Goal: Task Accomplishment & Management: Manage account settings

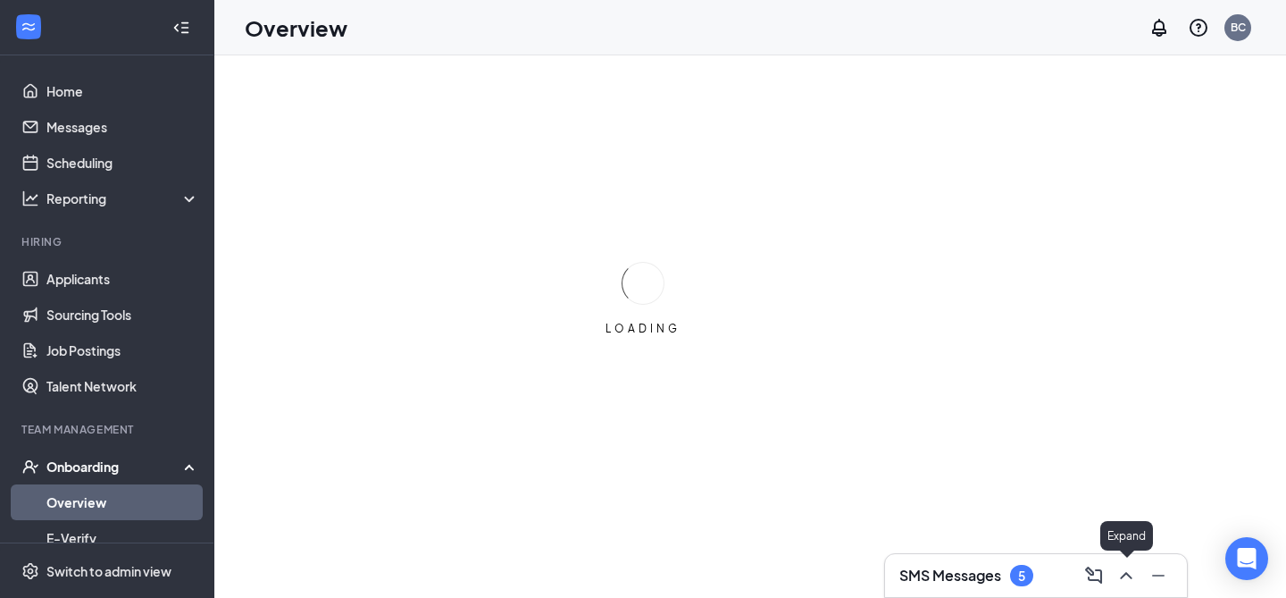
click at [1123, 573] on icon "ChevronUp" at bounding box center [1126, 574] width 21 height 21
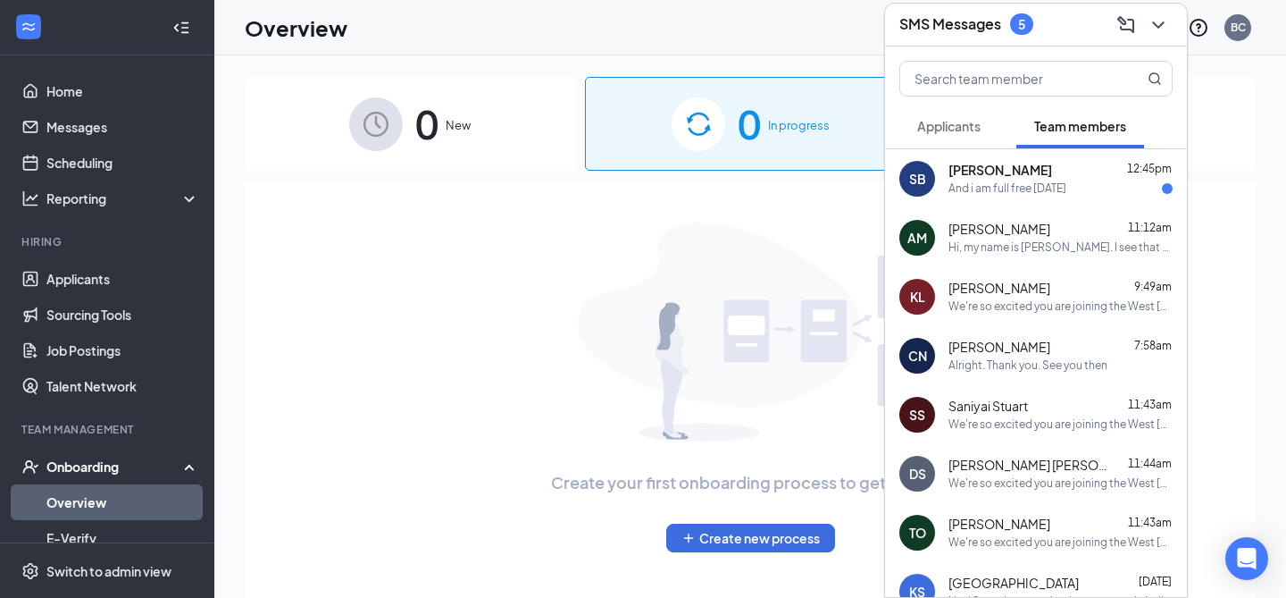
click at [1059, 196] on div "And i am full free [DATE]" at bounding box center [1008, 188] width 118 height 15
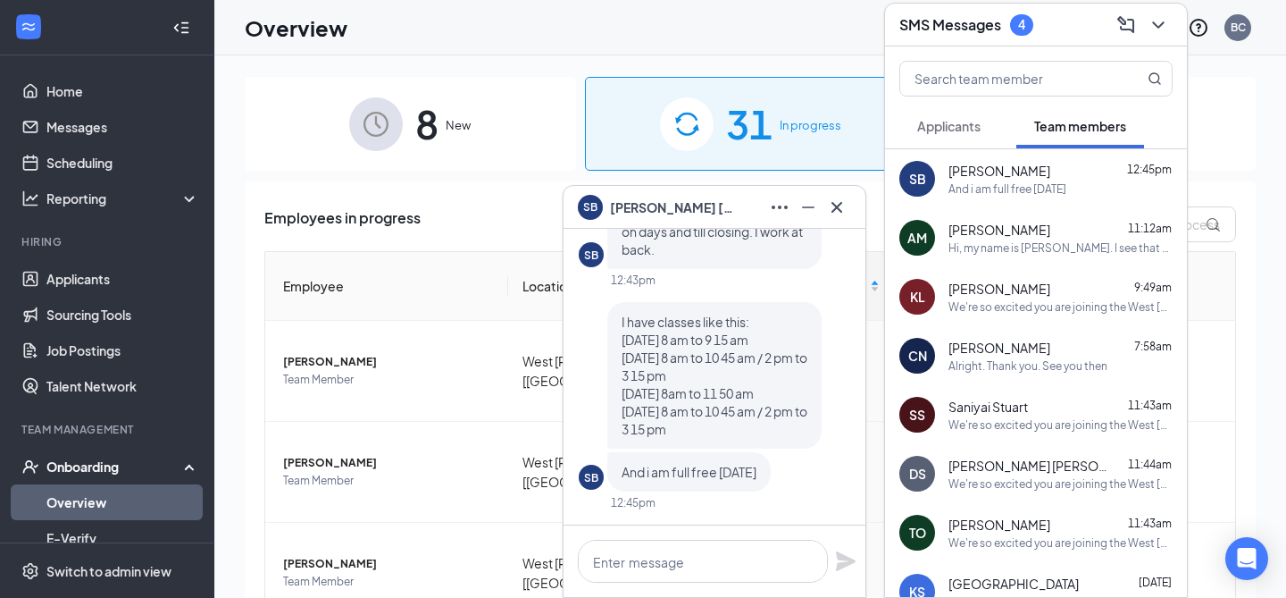
click at [971, 122] on span "Applicants" at bounding box center [948, 126] width 63 height 16
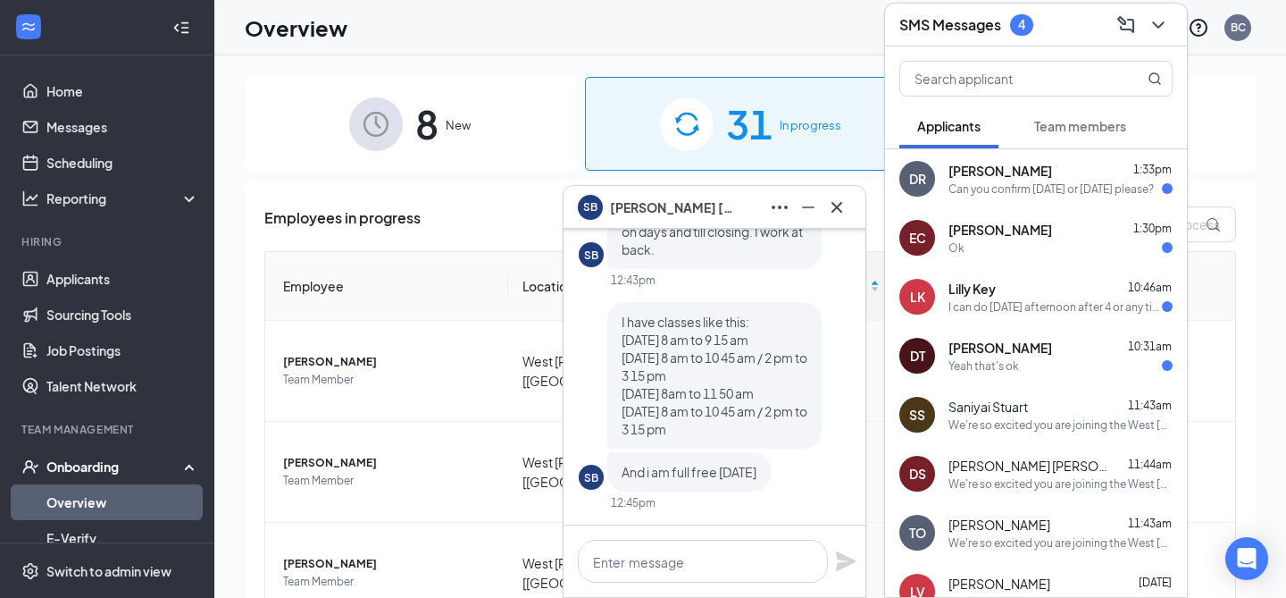
click at [1014, 359] on div "Yeah that's ok" at bounding box center [984, 365] width 71 height 15
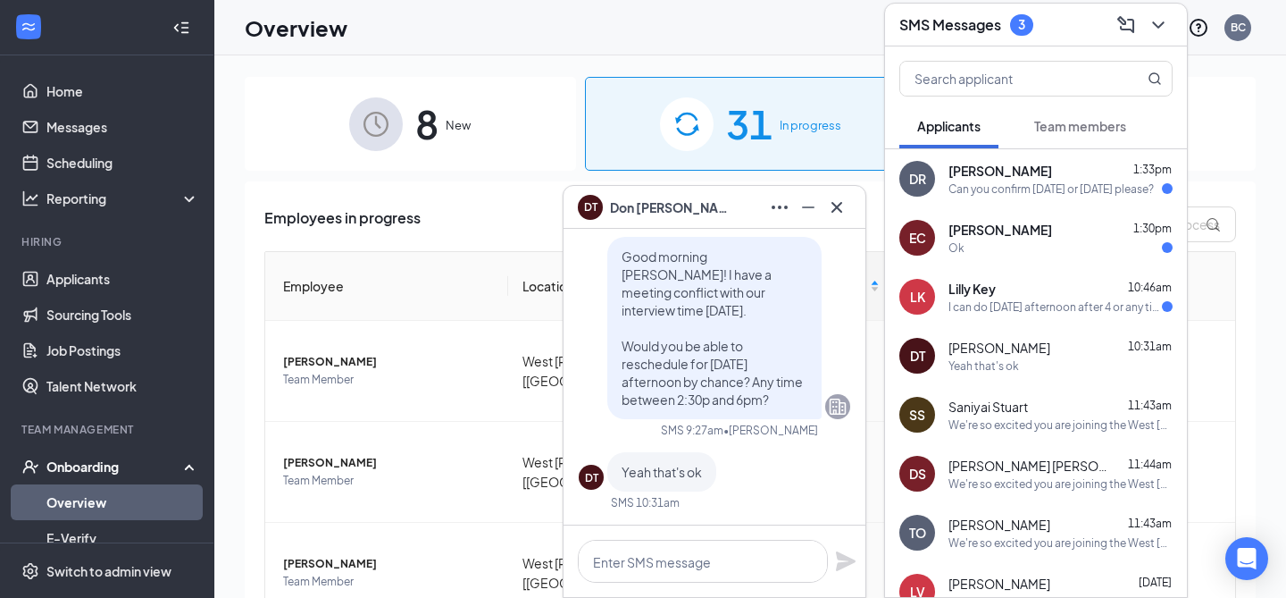
click at [1023, 309] on div "I can do [DATE] afternoon after 4 or any time [DATE] if that works" at bounding box center [1055, 306] width 213 height 15
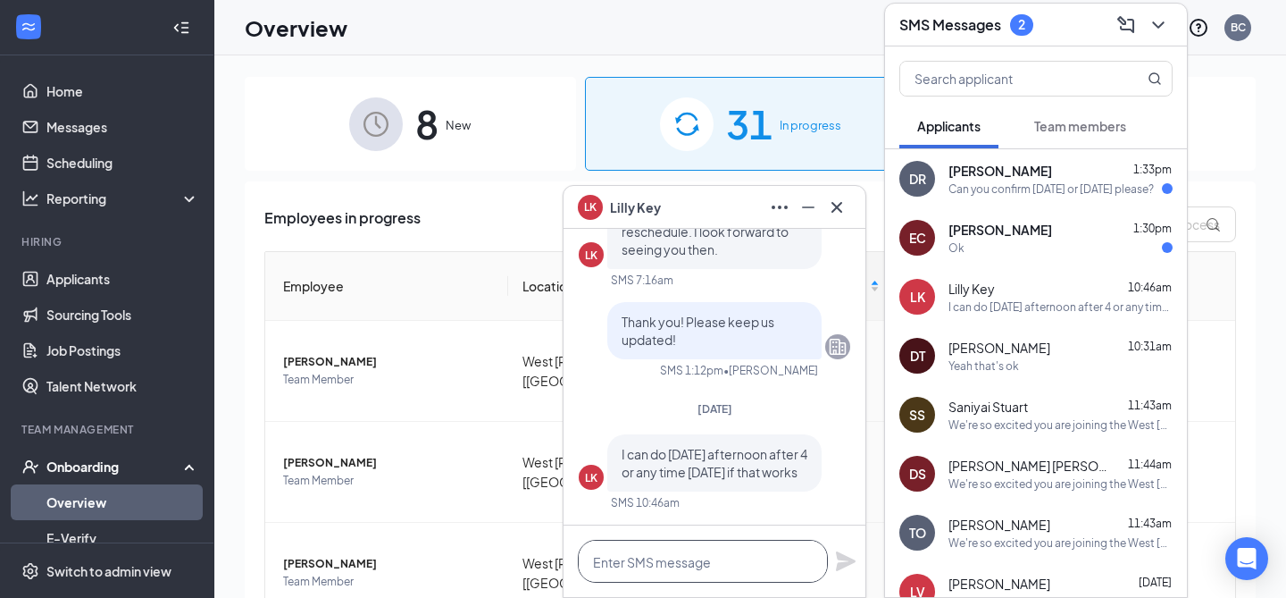
click at [699, 564] on textarea at bounding box center [703, 560] width 250 height 43
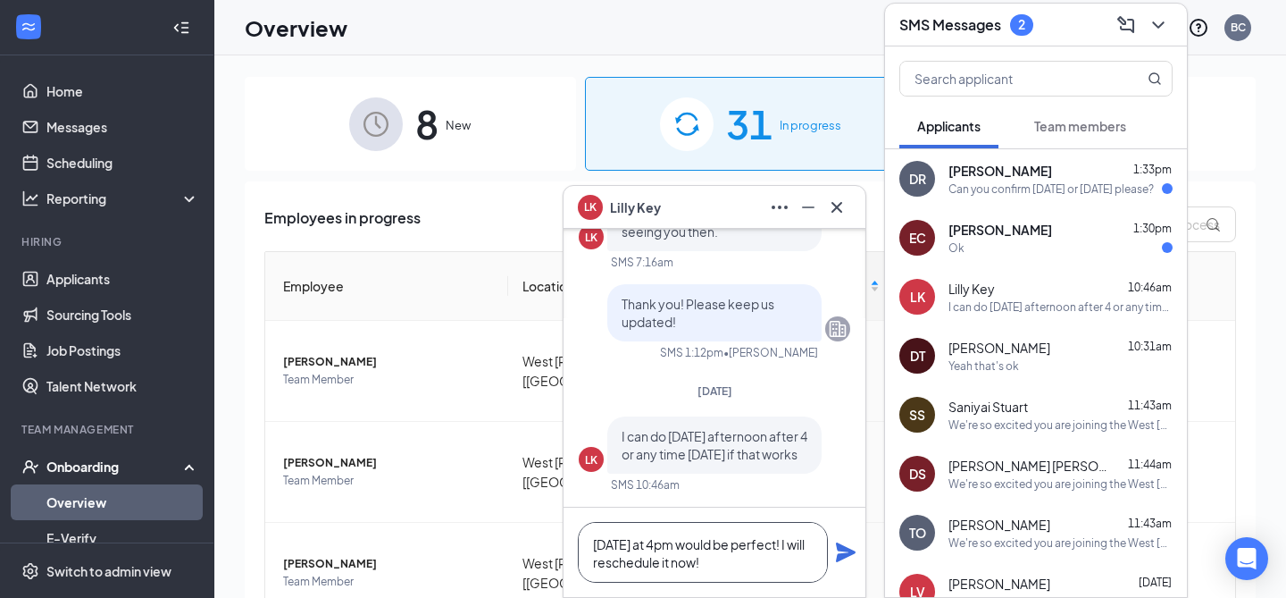
type textarea "[DATE] at 4pm would be perfect! I will reschedule it now!"
click at [849, 556] on icon "Plane" at bounding box center [845, 551] width 21 height 21
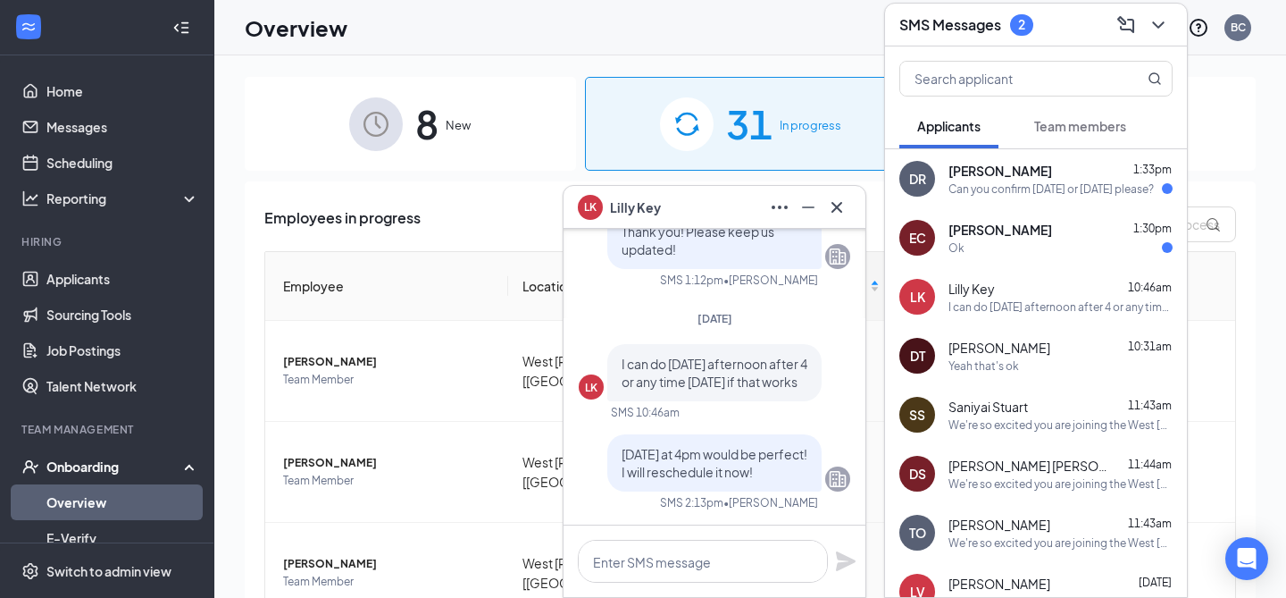
click at [1031, 237] on div "[PERSON_NAME] 1:30pm" at bounding box center [1061, 230] width 224 height 18
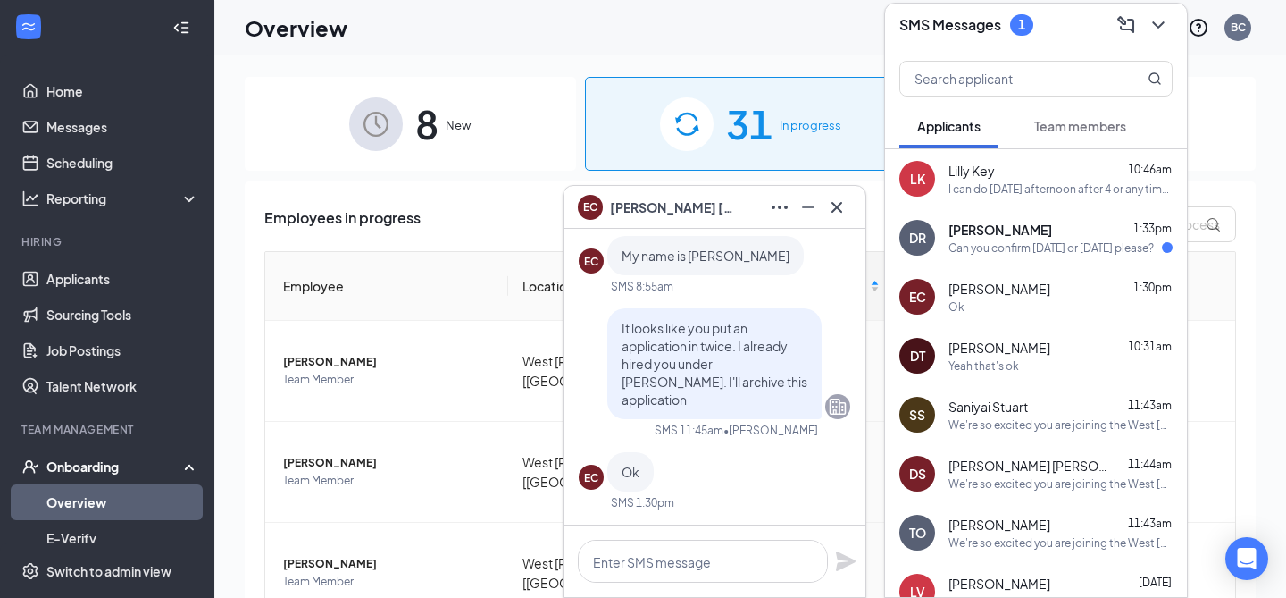
click at [1039, 179] on div "Lilly Key 10:46am I can do [DATE] afternoon after 4 or any time [DATE] if that …" at bounding box center [1061, 179] width 224 height 35
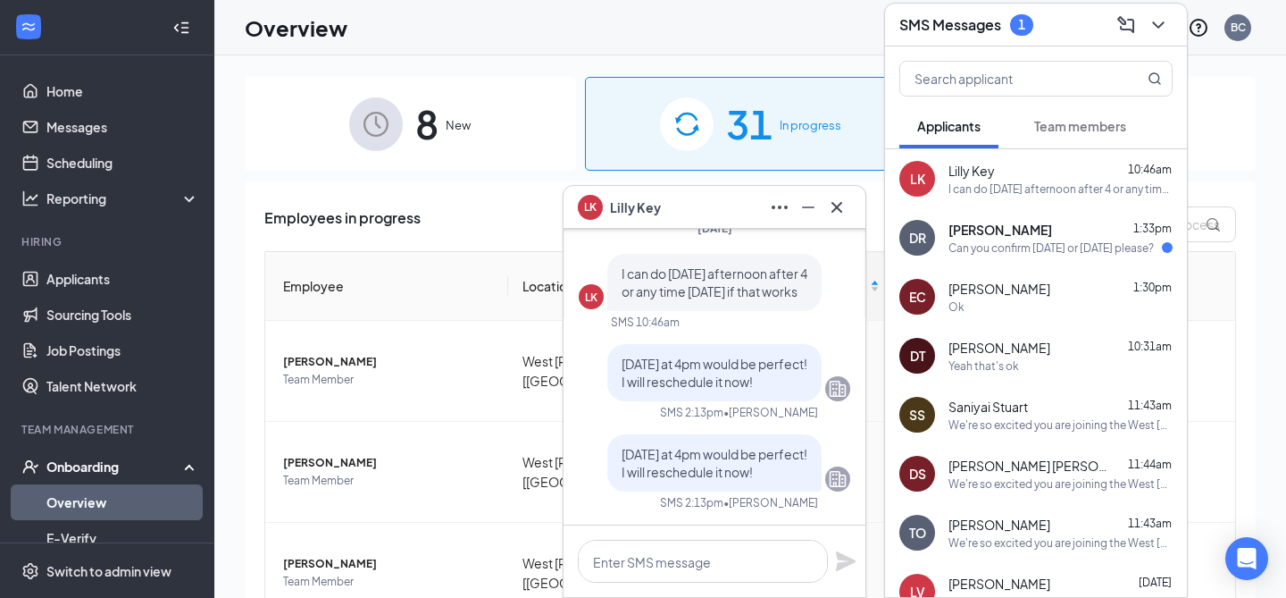
click at [1033, 240] on div "Can you confirm [DATE] or [DATE] please?" at bounding box center [1051, 247] width 205 height 15
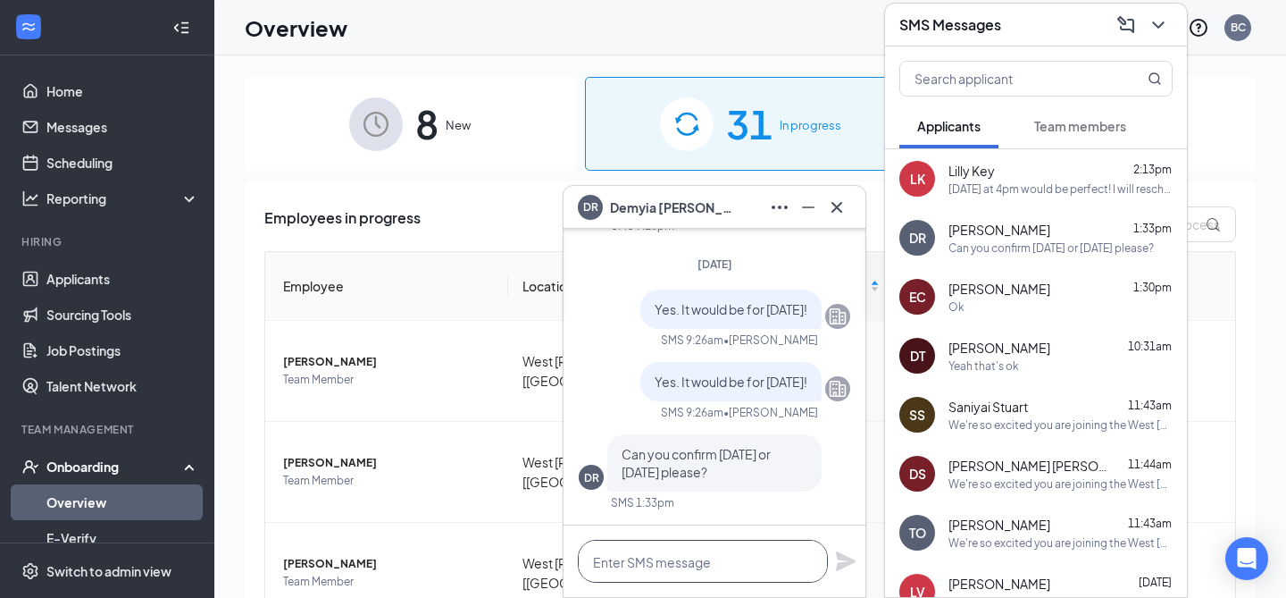
click at [701, 577] on textarea at bounding box center [703, 560] width 250 height 43
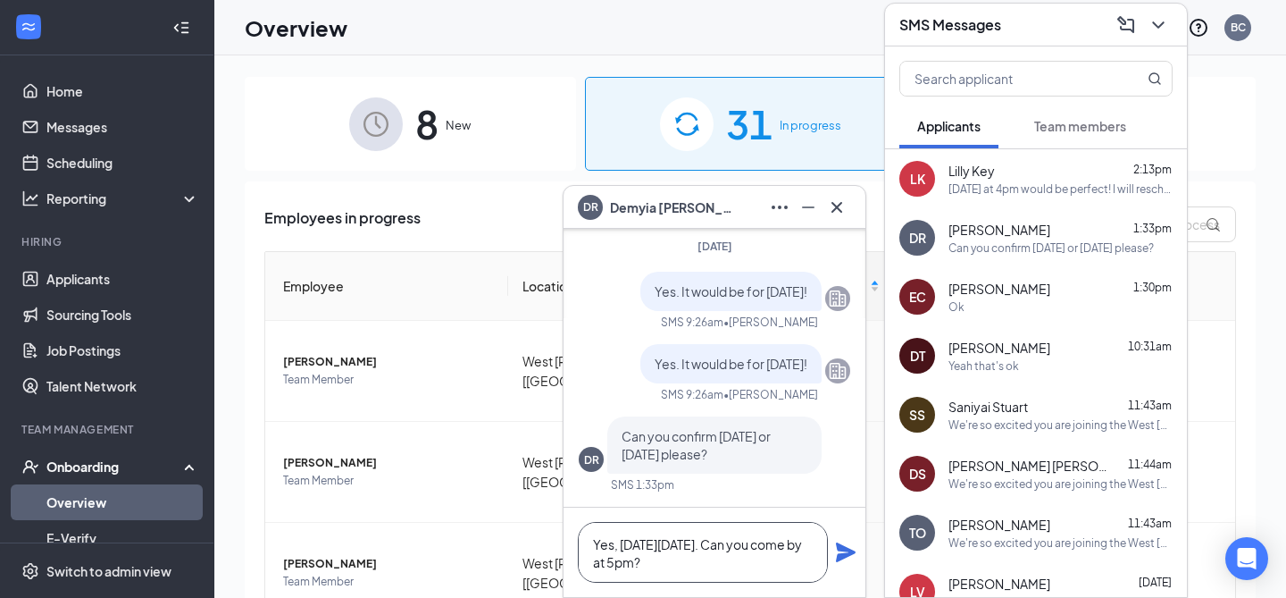
type textarea "Yes, [DATE][DATE]. Can you come by at 5pm?"
click at [849, 548] on icon "Plane" at bounding box center [845, 551] width 21 height 21
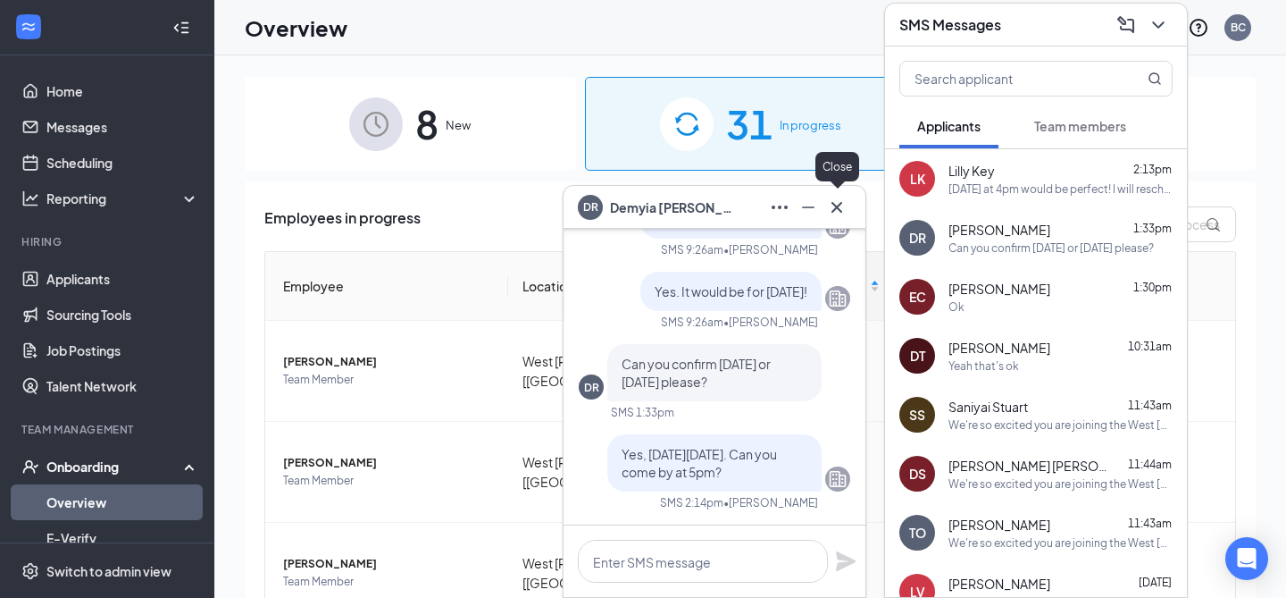
click at [835, 203] on icon "Cross" at bounding box center [836, 206] width 21 height 21
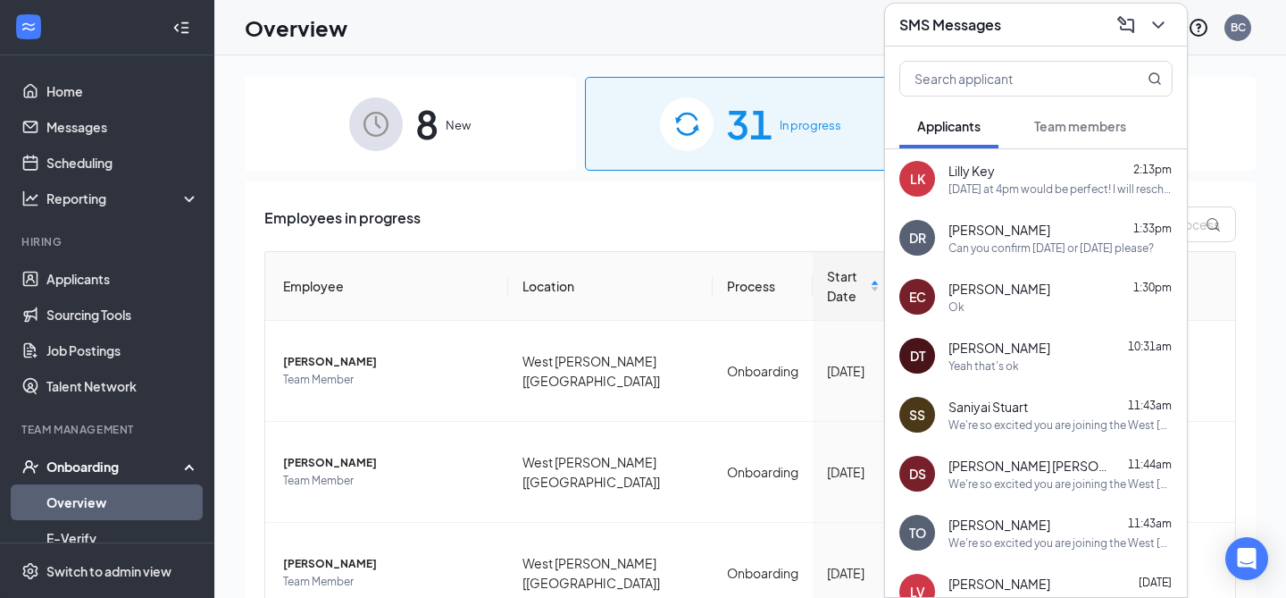
click at [1065, 307] on div "Ok" at bounding box center [1061, 306] width 224 height 15
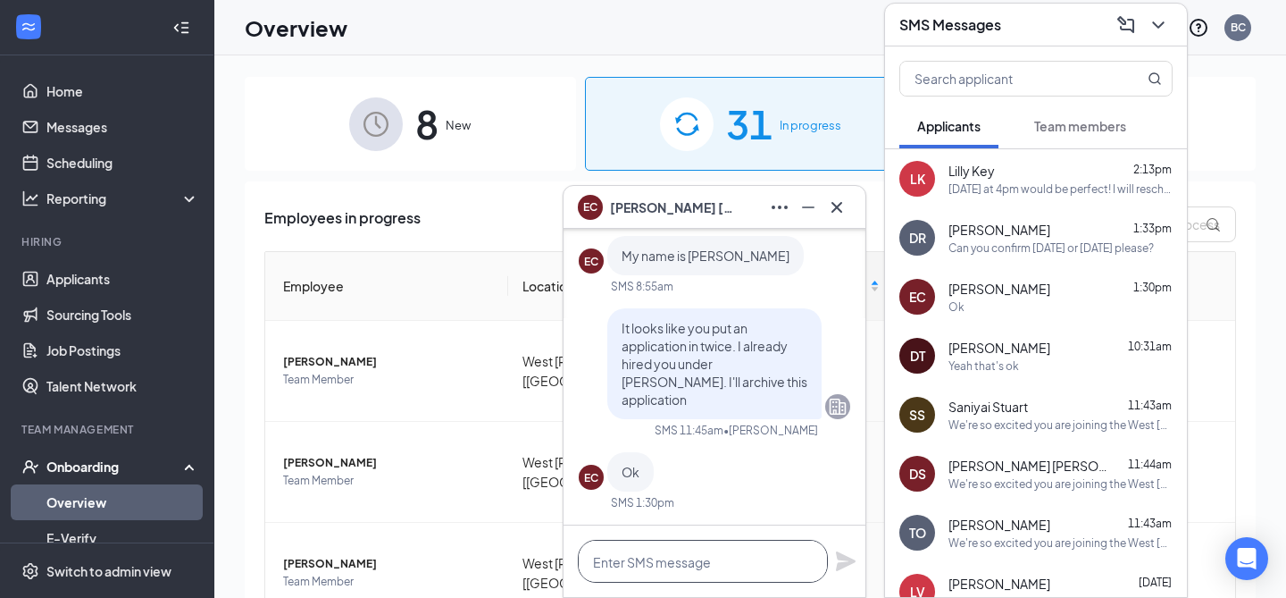
click at [685, 564] on textarea at bounding box center [703, 560] width 250 height 43
type textarea "C"
click at [831, 209] on icon "Cross" at bounding box center [836, 206] width 21 height 21
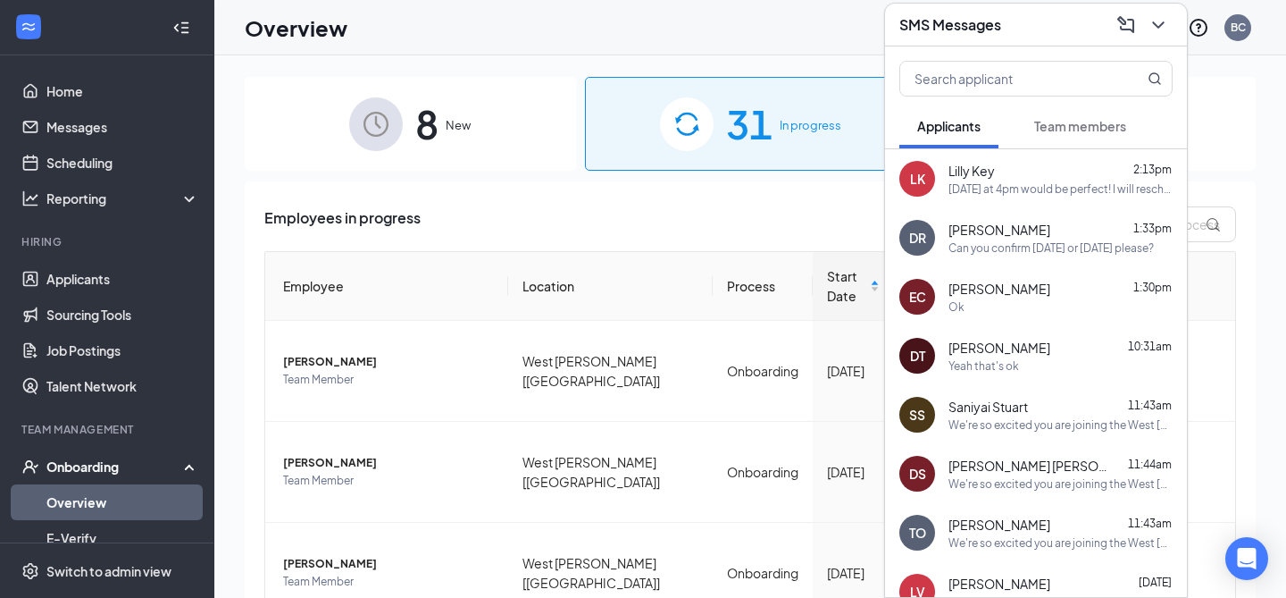
click at [1026, 344] on div "[PERSON_NAME] 10:31am" at bounding box center [1061, 348] width 224 height 18
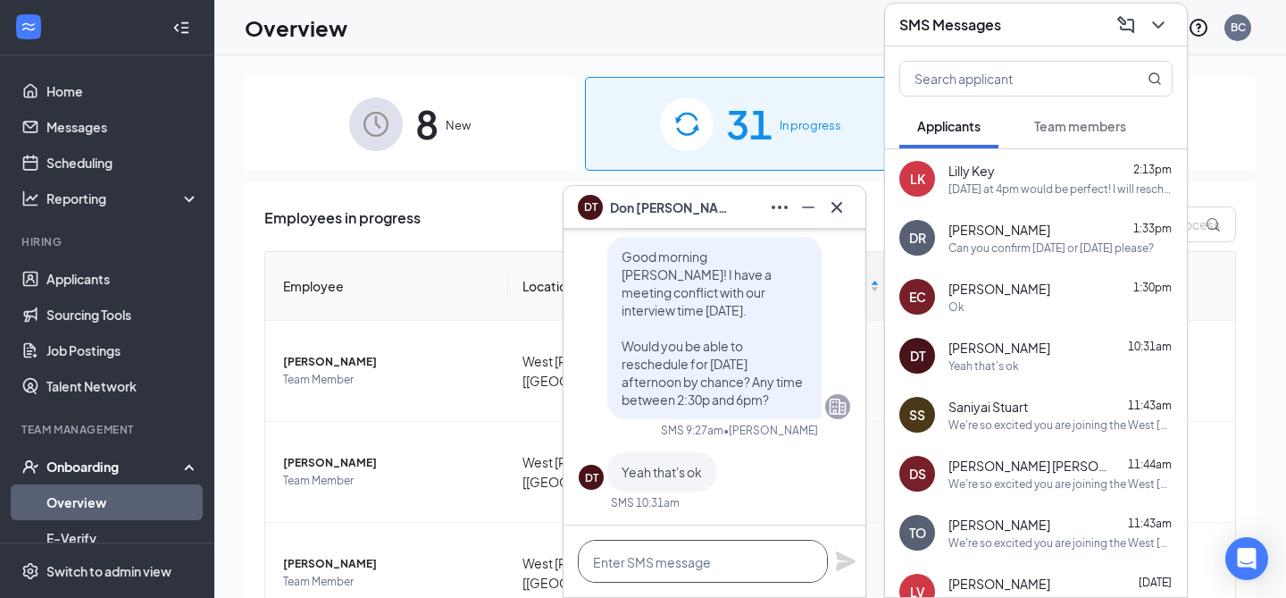
click at [698, 560] on textarea at bounding box center [703, 560] width 250 height 43
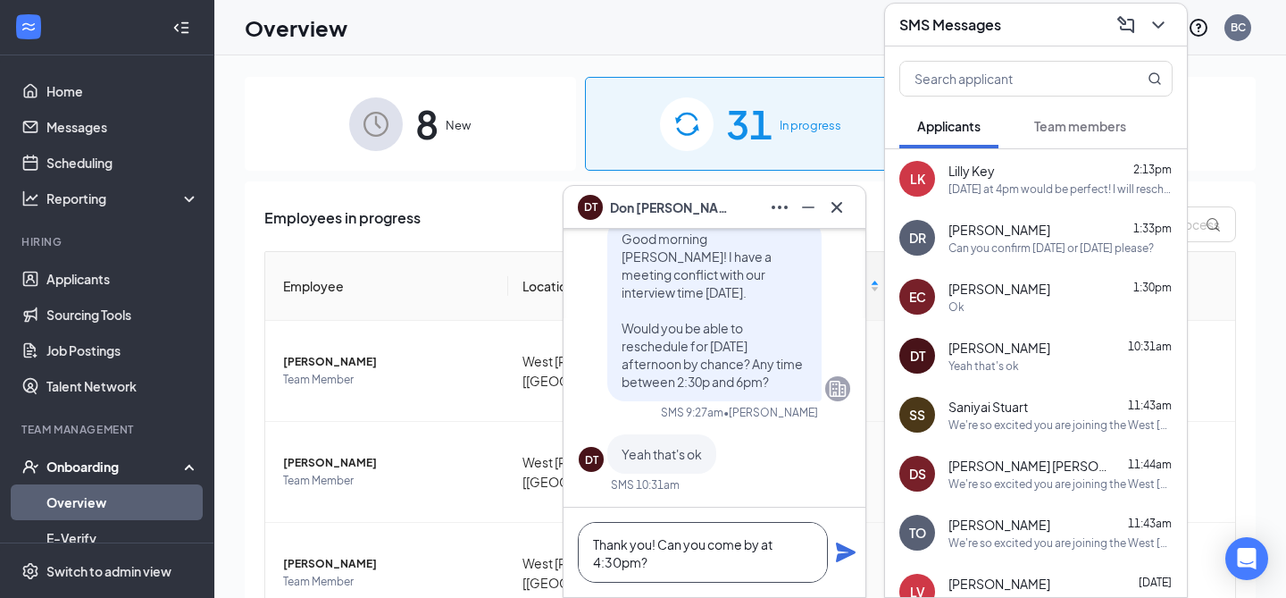
type textarea "Thank you! Can you come by at 4:30pm?"
click at [843, 553] on icon "Plane" at bounding box center [846, 552] width 20 height 20
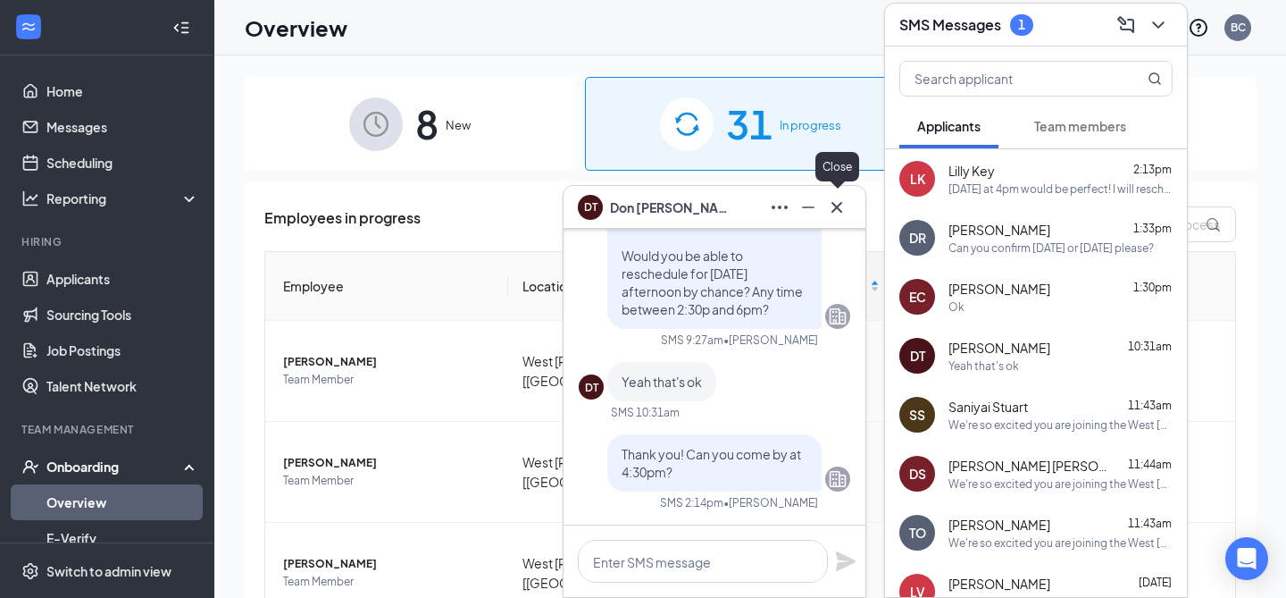
click at [848, 197] on button at bounding box center [837, 207] width 29 height 29
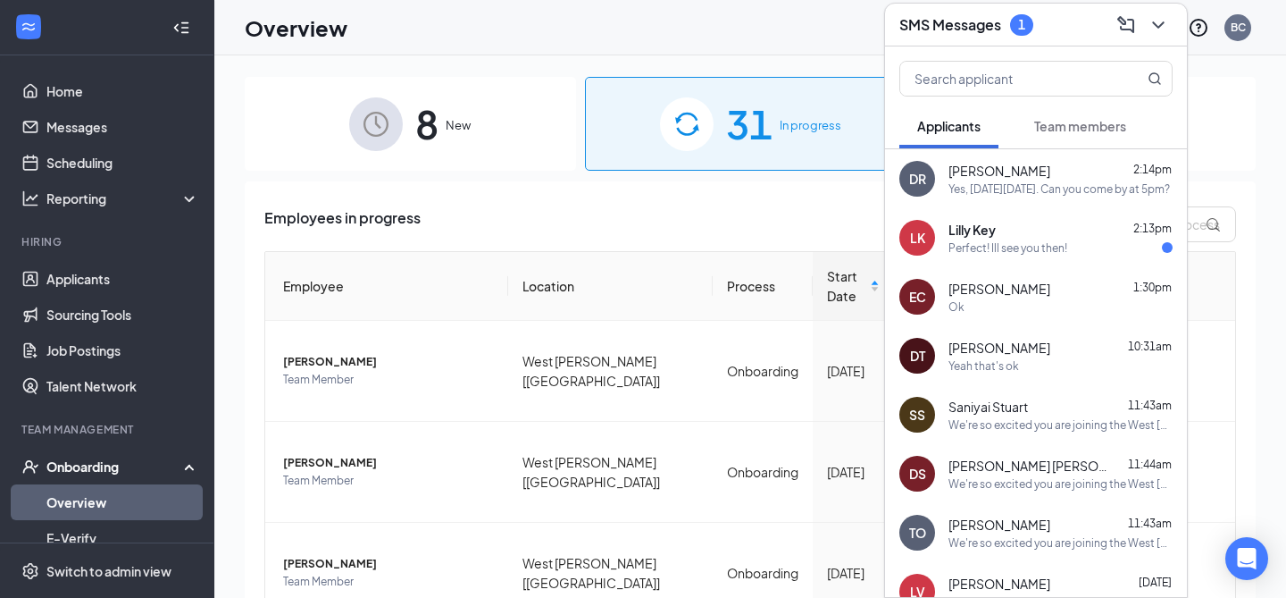
click at [1010, 221] on div "Lilly Key 2:13pm" at bounding box center [1061, 230] width 224 height 18
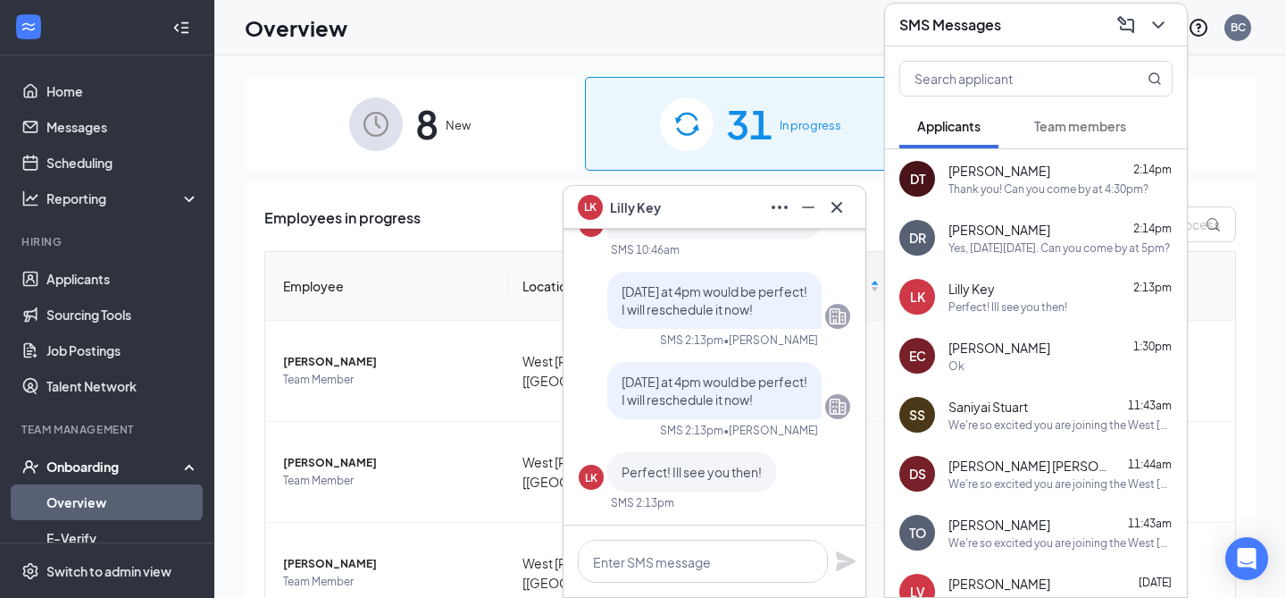
click at [839, 208] on icon "Cross" at bounding box center [837, 206] width 11 height 11
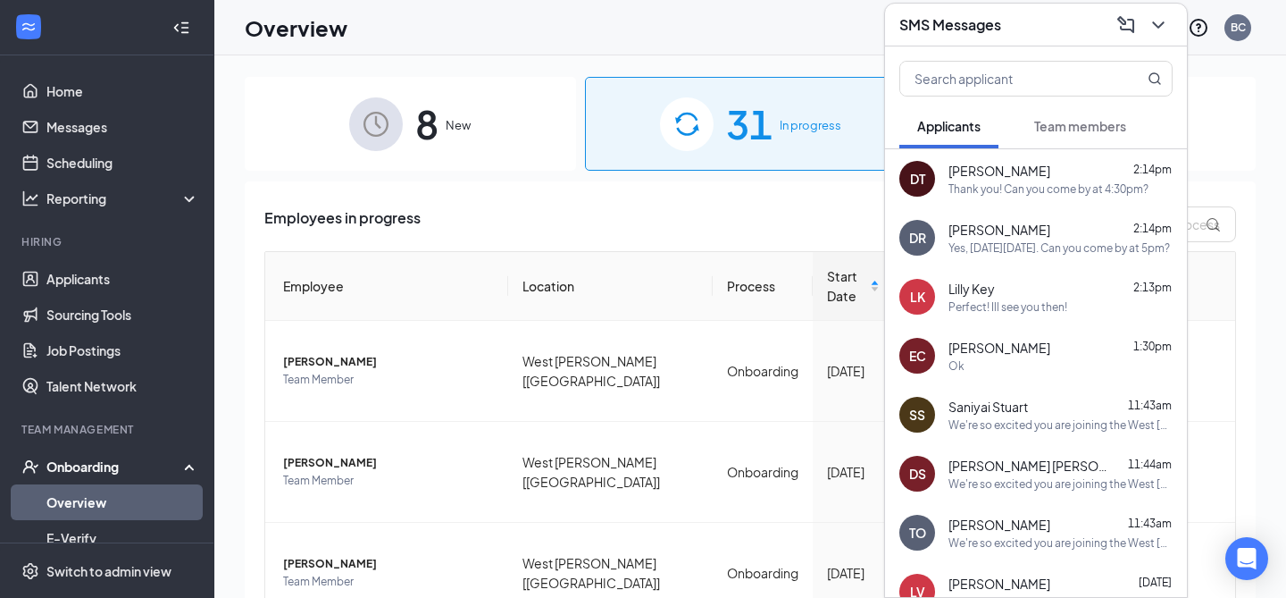
click at [1154, 24] on icon "ChevronDown" at bounding box center [1158, 24] width 12 height 7
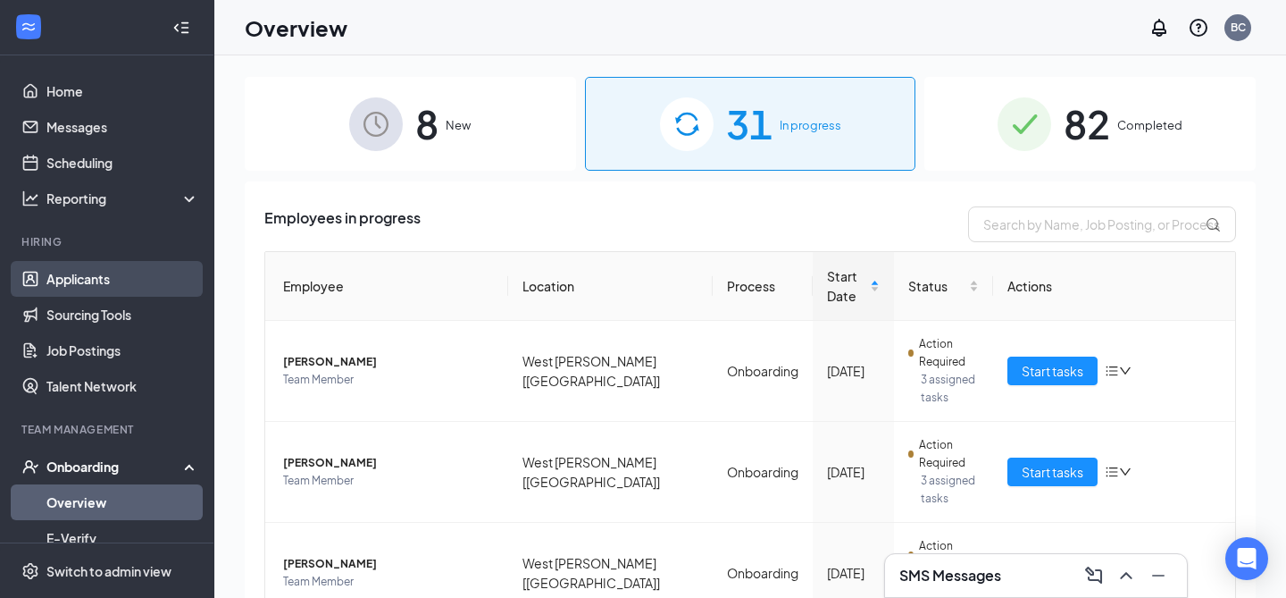
click at [105, 276] on link "Applicants" at bounding box center [122, 279] width 153 height 36
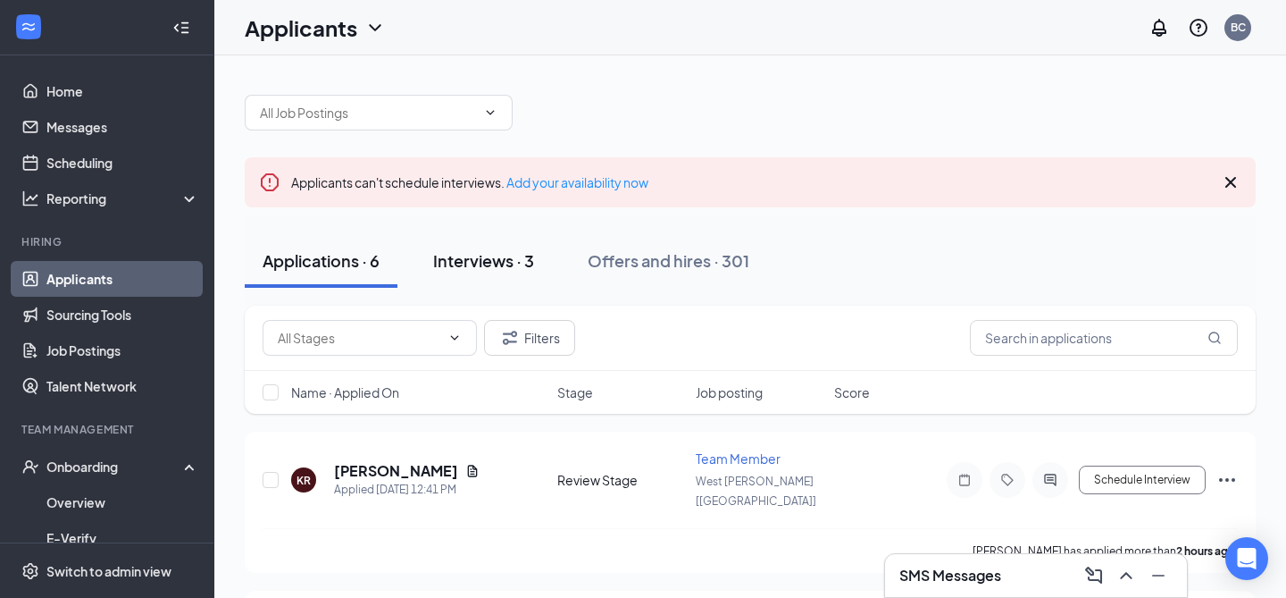
click at [510, 252] on div "Interviews · 3" at bounding box center [483, 260] width 101 height 22
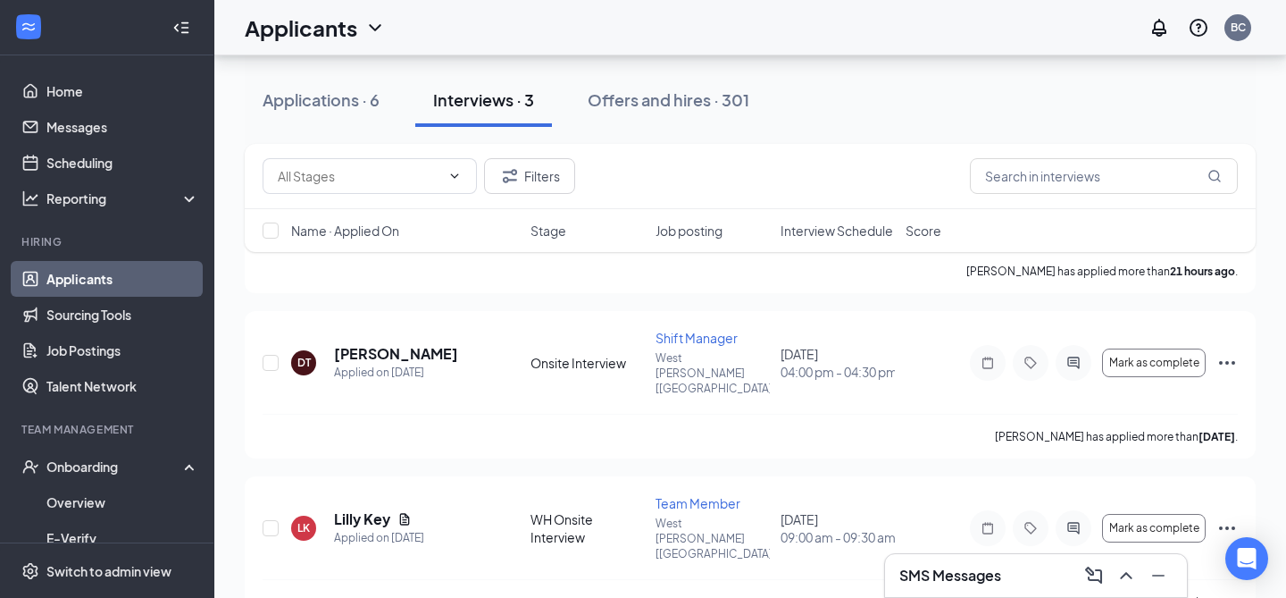
scroll to position [293, 0]
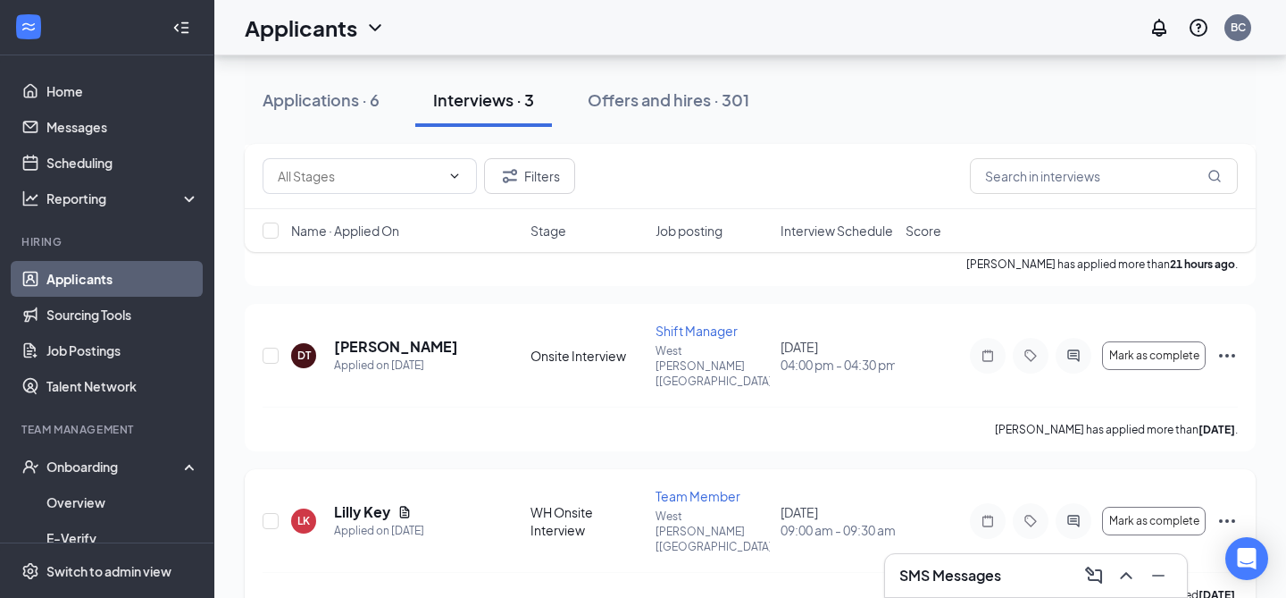
click at [1229, 510] on icon "Ellipses" at bounding box center [1227, 520] width 21 height 21
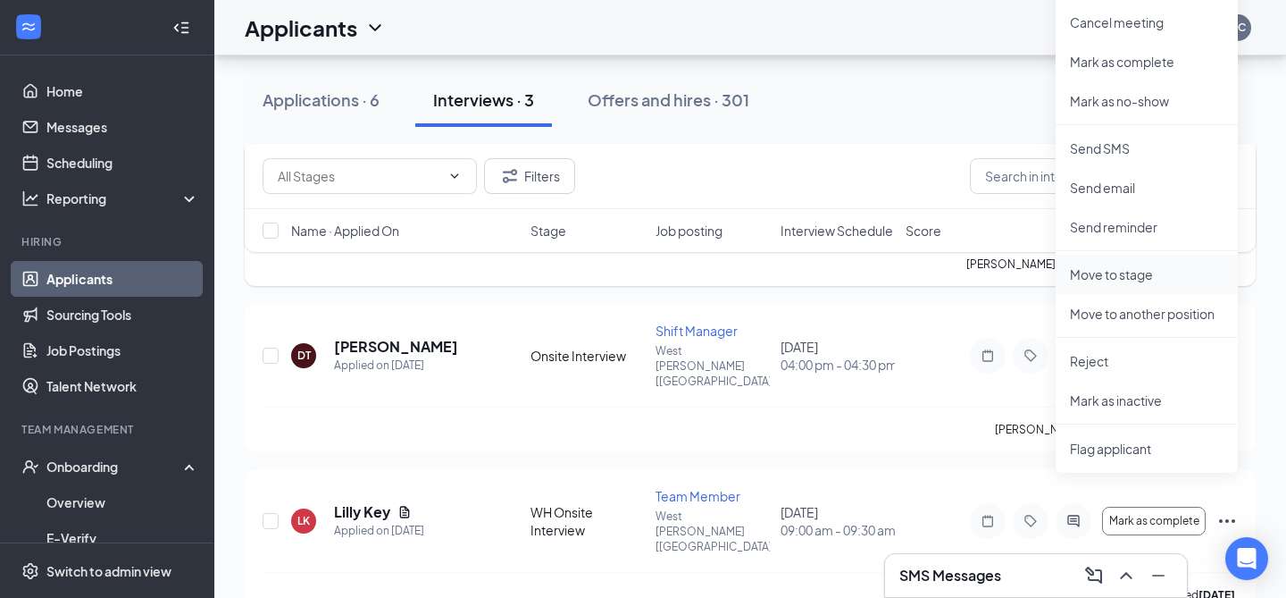
click at [1161, 280] on p "Move to stage" at bounding box center [1147, 274] width 154 height 18
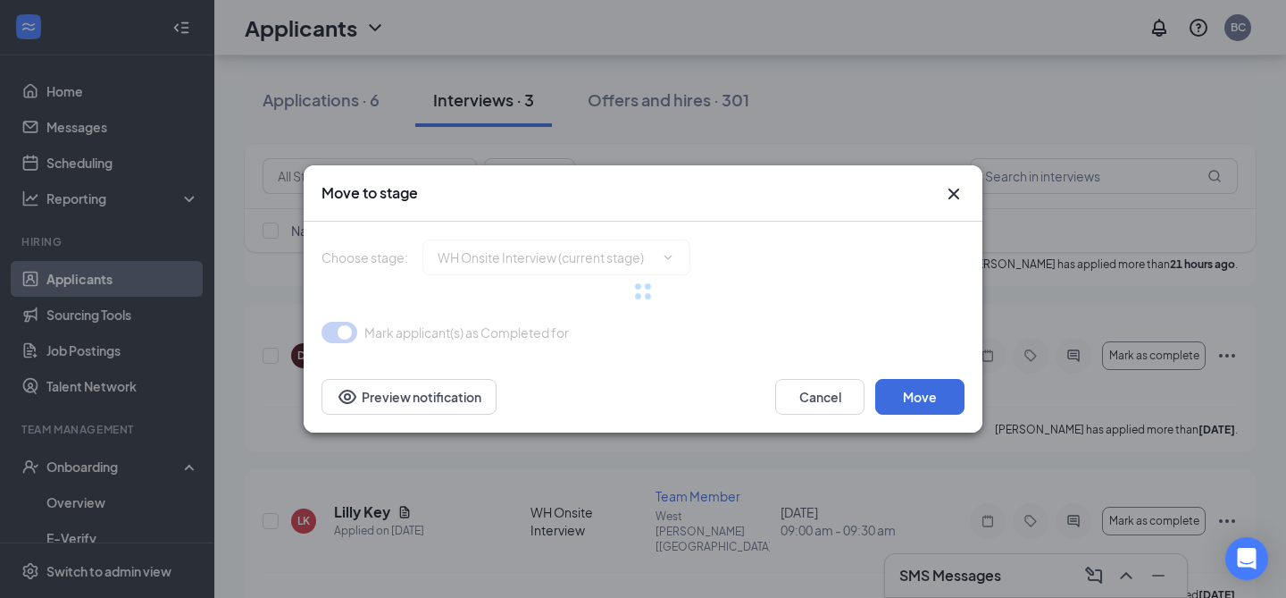
type input "Onsite Interview (next stage)"
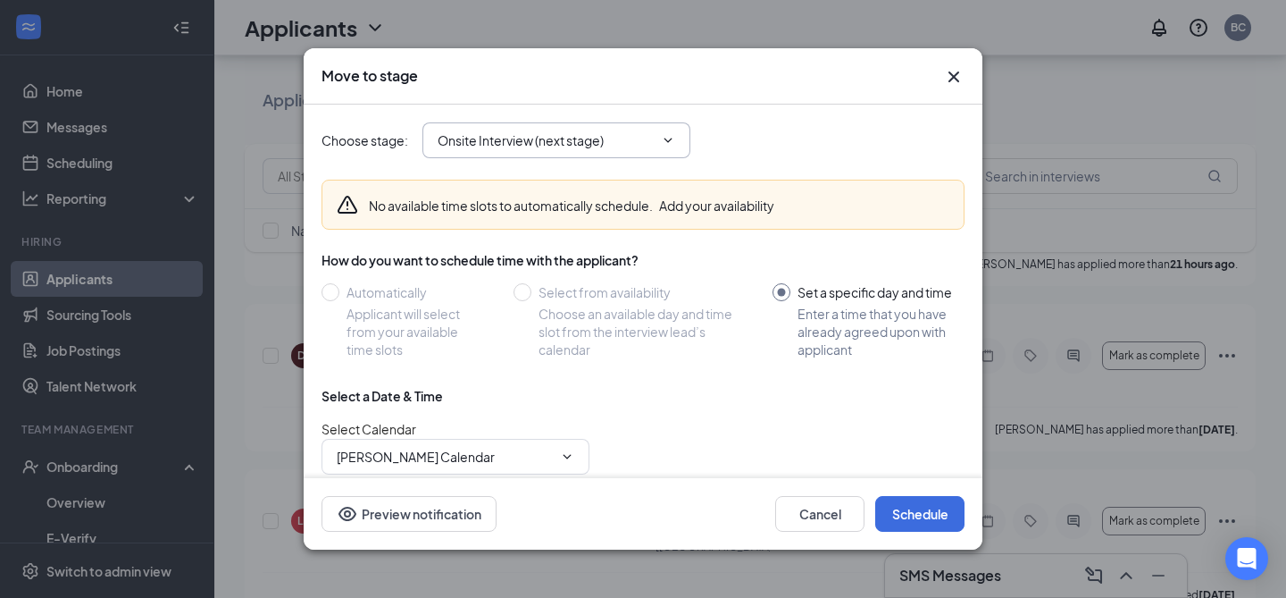
click at [556, 136] on input "Onsite Interview (next stage)" at bounding box center [546, 140] width 216 height 20
click at [773, 380] on div "No available time slots to automatically schedule. Add your availability How do…" at bounding box center [643, 361] width 643 height 393
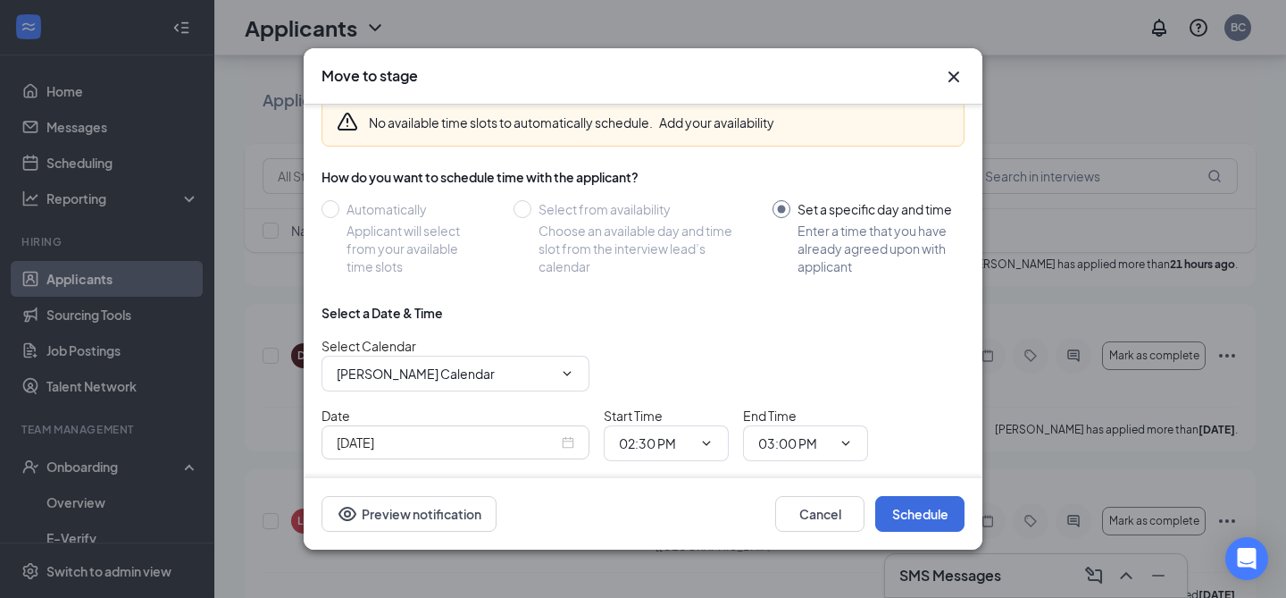
scroll to position [147, 0]
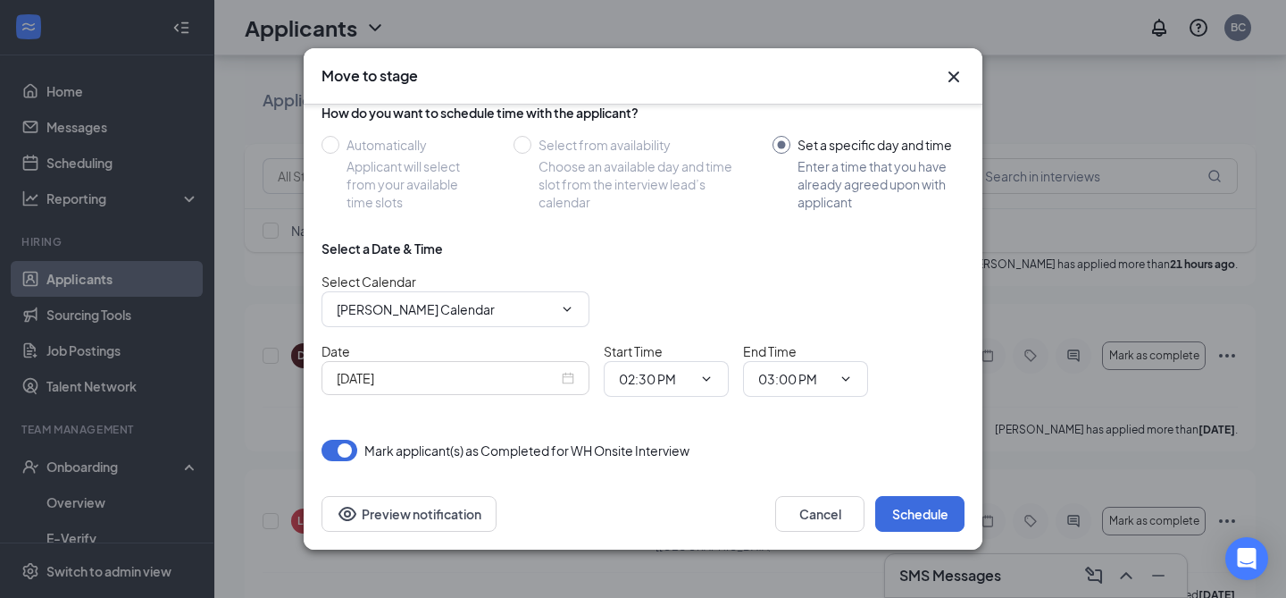
click at [564, 383] on div "[DATE]" at bounding box center [456, 378] width 238 height 20
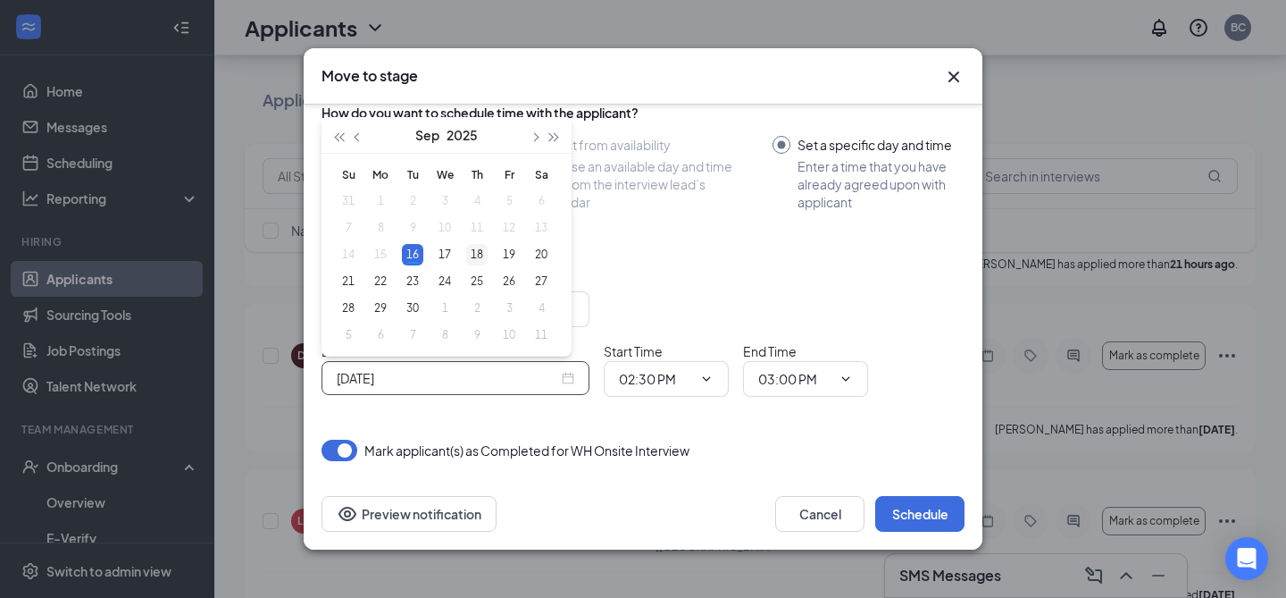
type input "[DATE]"
click at [473, 253] on div "18" at bounding box center [476, 254] width 21 height 21
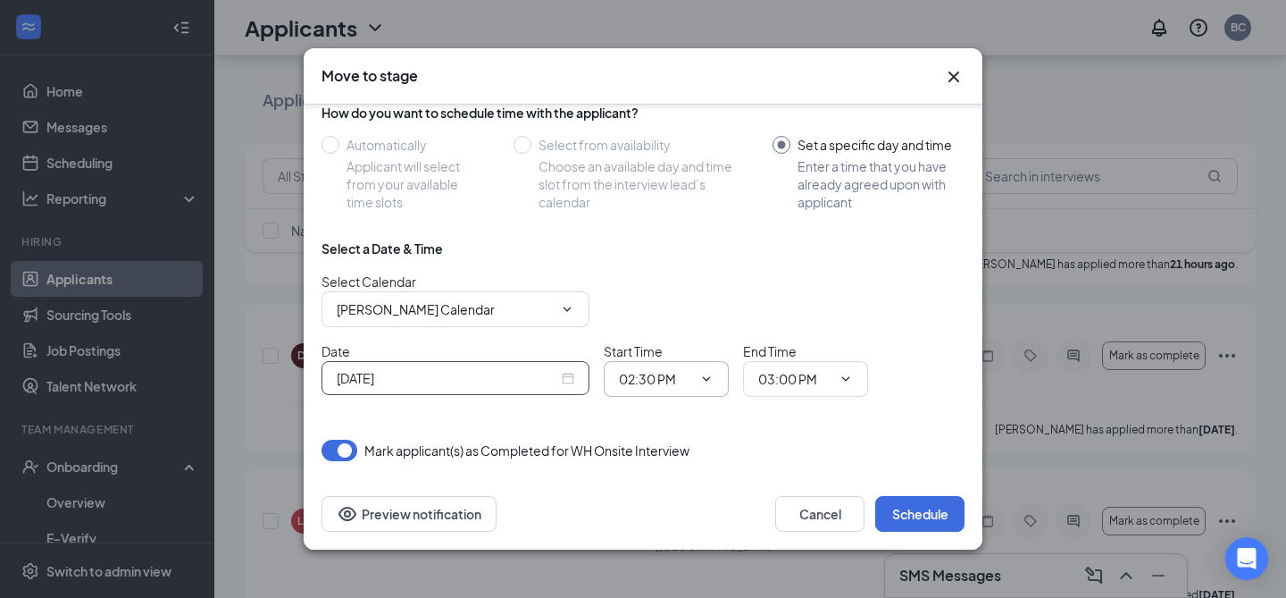
click at [642, 377] on input "02:30 PM" at bounding box center [655, 379] width 73 height 20
click at [659, 163] on div "04:00 PM" at bounding box center [659, 173] width 53 height 20
type input "04:00 PM"
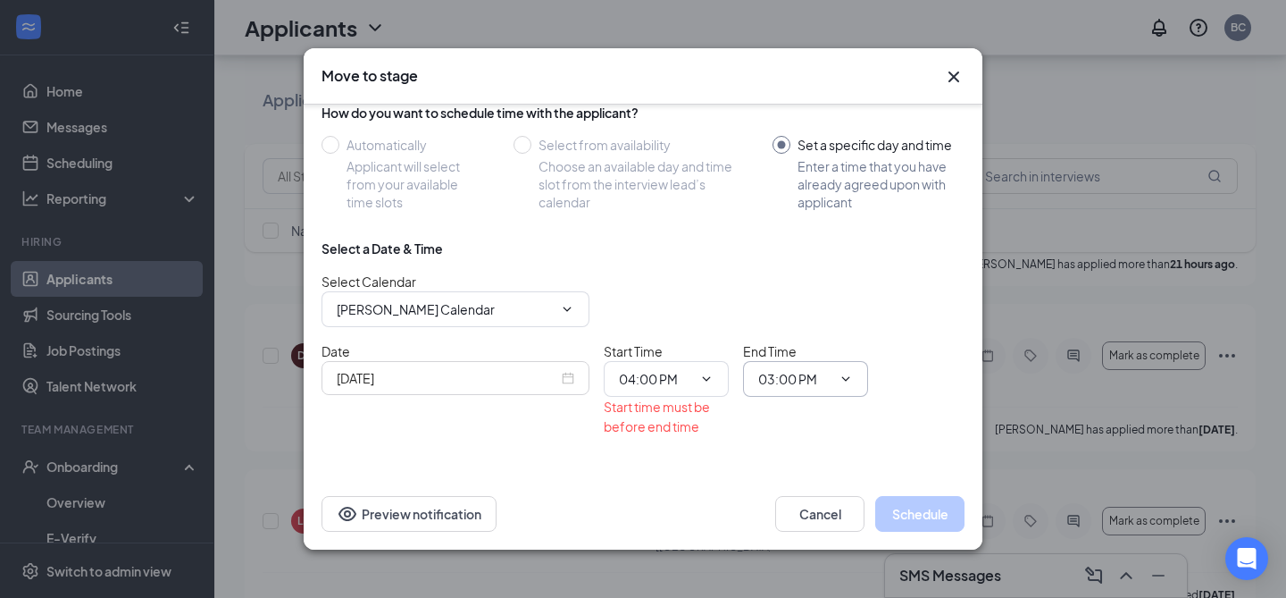
click at [779, 375] on input "03:00 PM" at bounding box center [794, 379] width 73 height 20
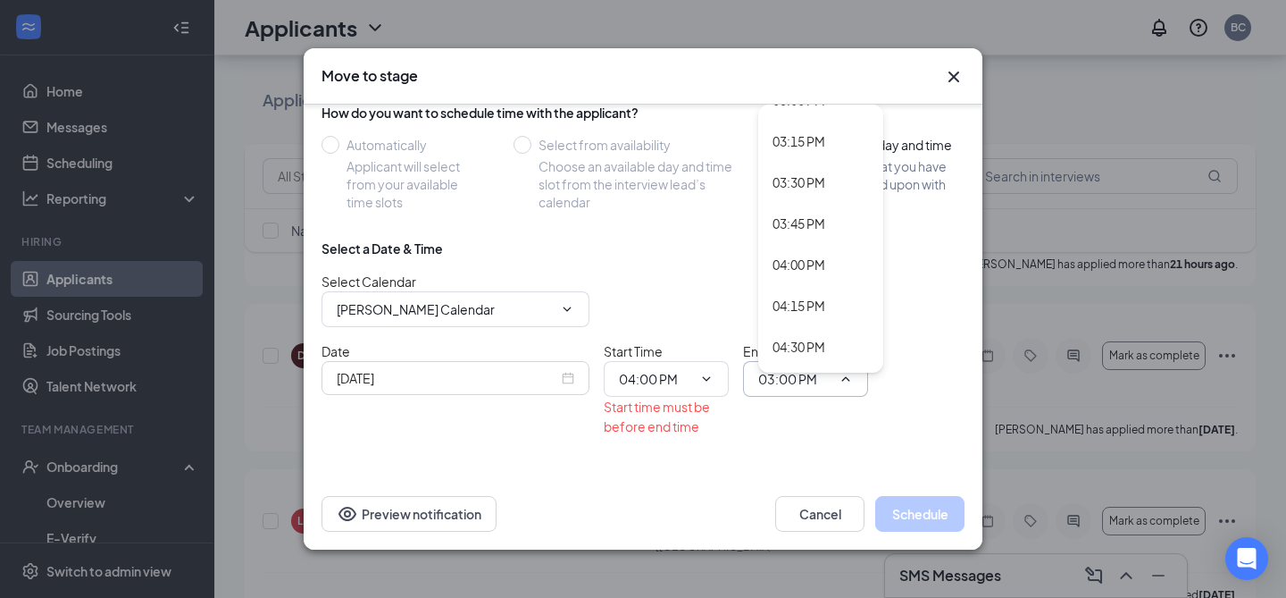
scroll to position [2528, 0]
click at [797, 313] on div "04:30 PM" at bounding box center [799, 309] width 53 height 20
type input "04:30 PM"
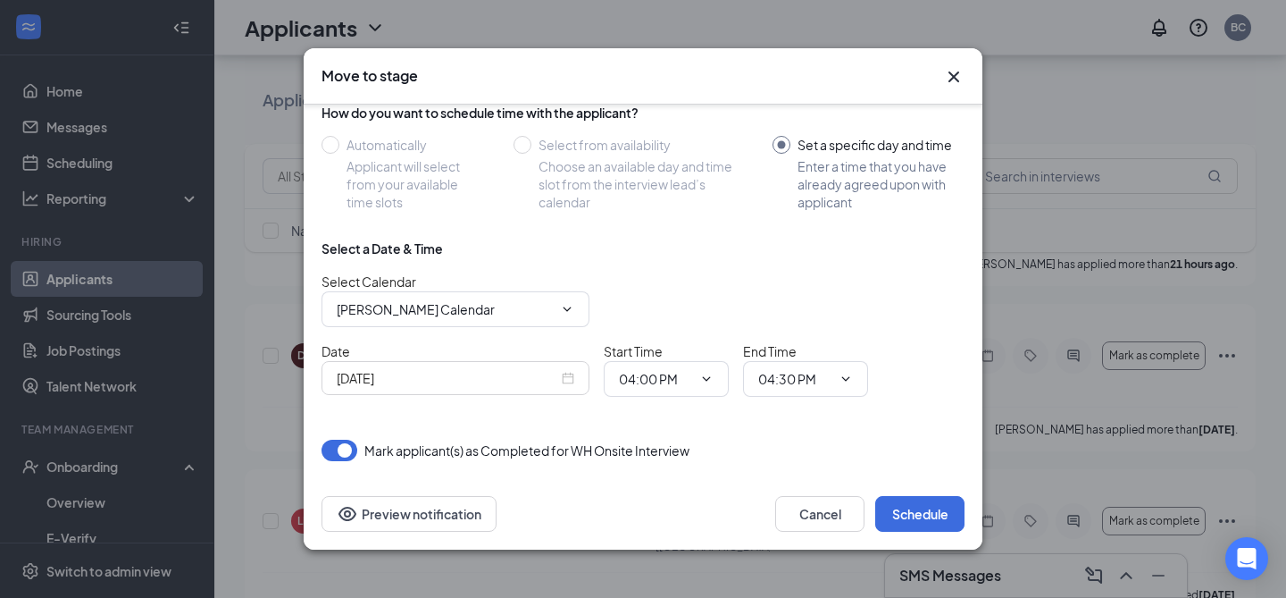
click at [931, 355] on div "Date [DATE] Start Time 04:00 PM 12:00 AM 12:15 AM 12:30 AM 12:45 AM 01:00 AM 01…" at bounding box center [643, 368] width 643 height 55
click at [924, 514] on button "Schedule" at bounding box center [919, 514] width 89 height 36
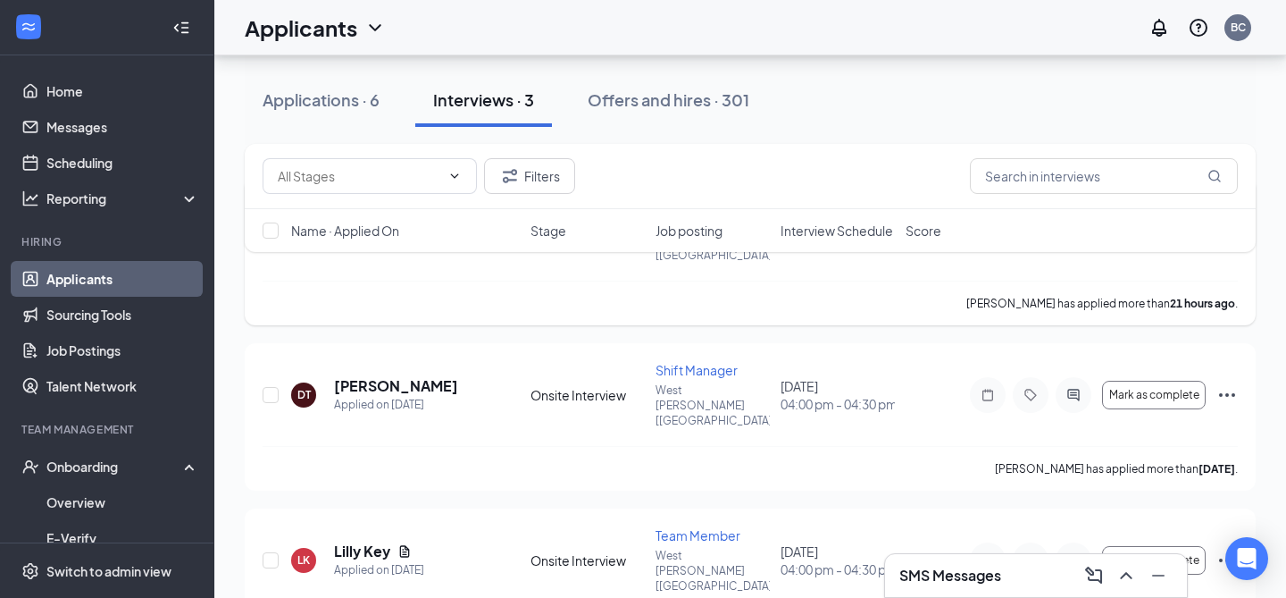
scroll to position [293, 0]
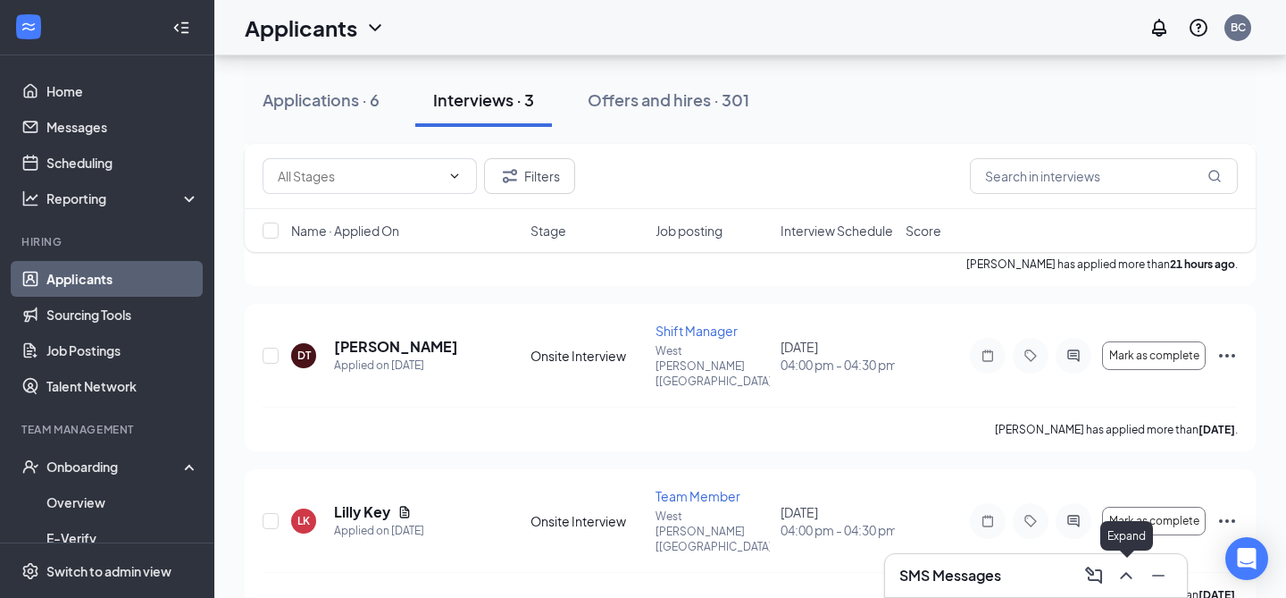
click at [1130, 577] on icon "ChevronUp" at bounding box center [1126, 575] width 12 height 7
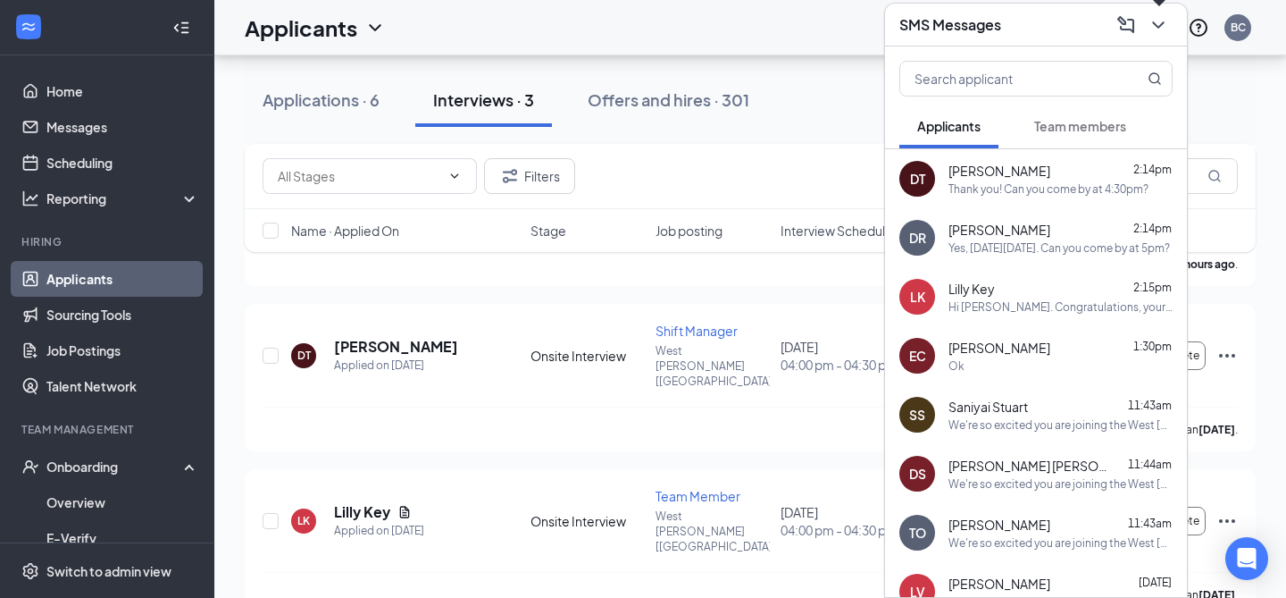
click at [1153, 21] on icon "ChevronDown" at bounding box center [1158, 24] width 12 height 7
